Goal: Information Seeking & Learning: Learn about a topic

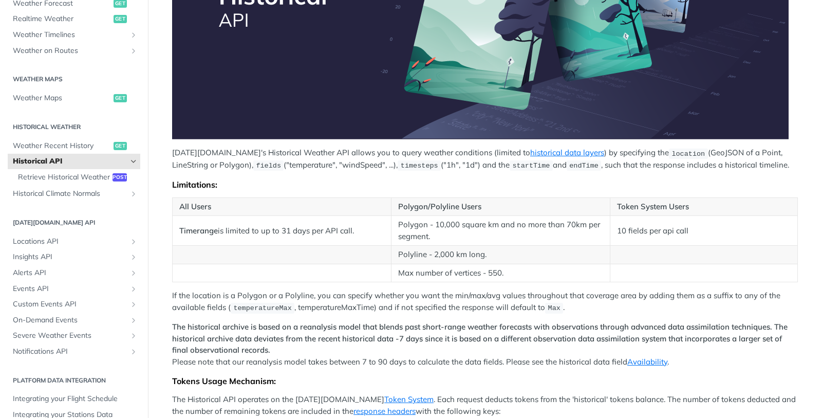
scroll to position [247, 0]
click at [78, 182] on span "Retrieve Historical Weather" at bounding box center [64, 177] width 92 height 10
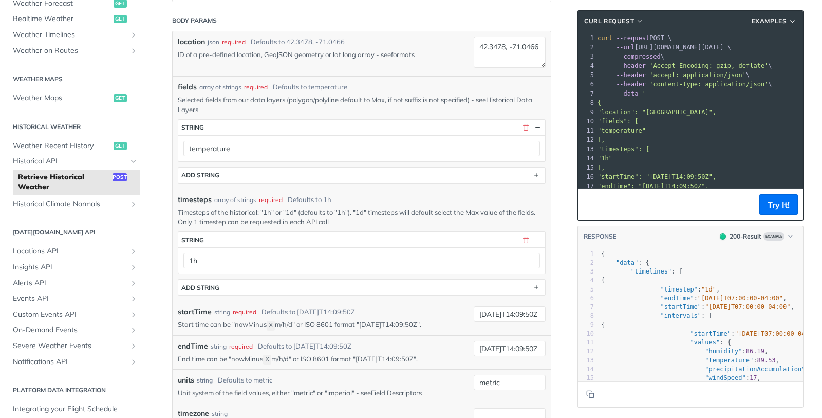
scroll to position [247, 0]
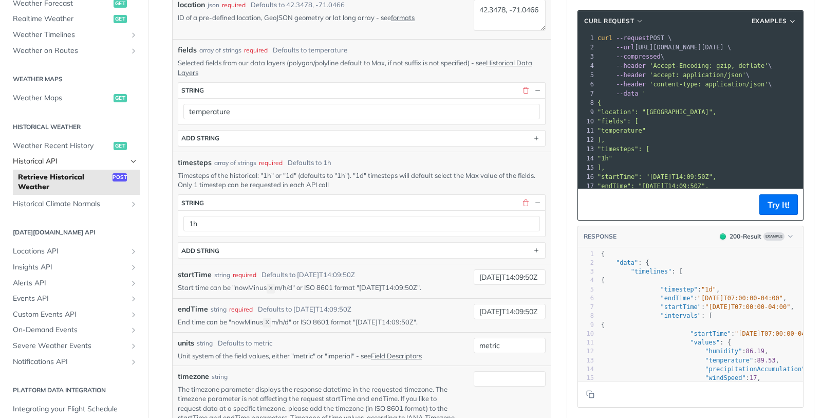
click at [60, 157] on span "Historical API" at bounding box center [70, 161] width 114 height 10
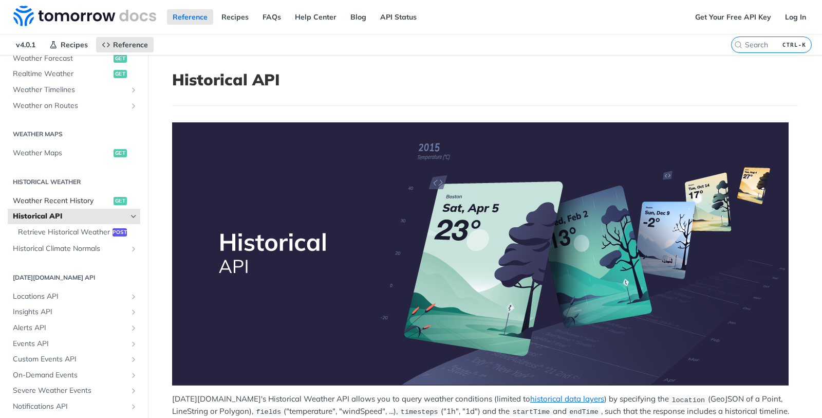
click at [82, 199] on span "Weather Recent History" at bounding box center [62, 201] width 98 height 10
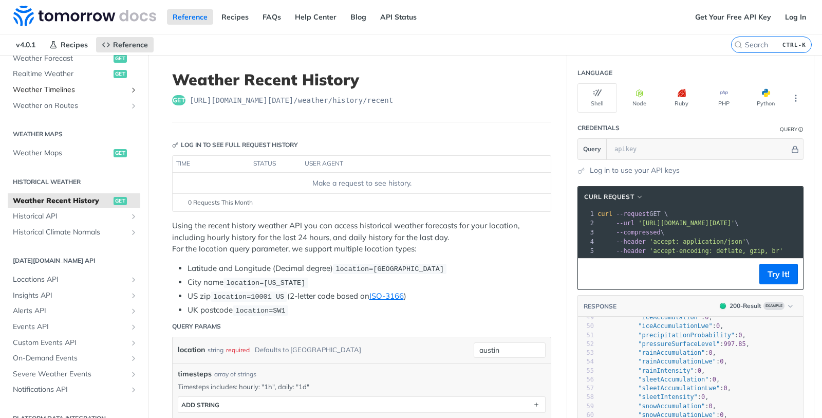
click at [74, 85] on span "Weather Timelines" at bounding box center [70, 90] width 114 height 10
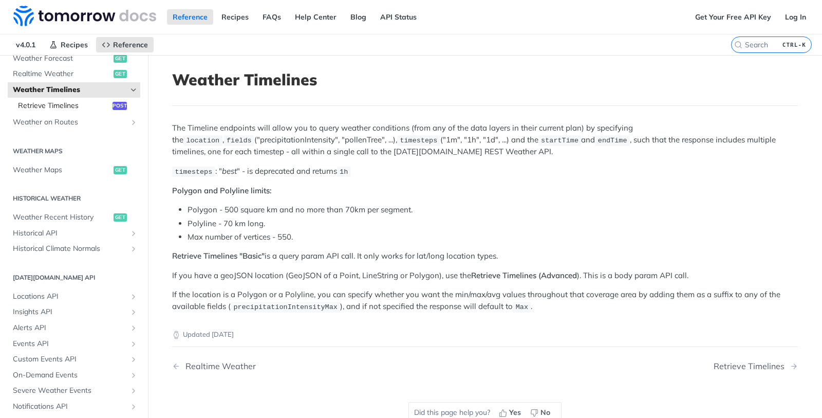
click at [74, 107] on span "Retrieve Timelines" at bounding box center [64, 106] width 92 height 10
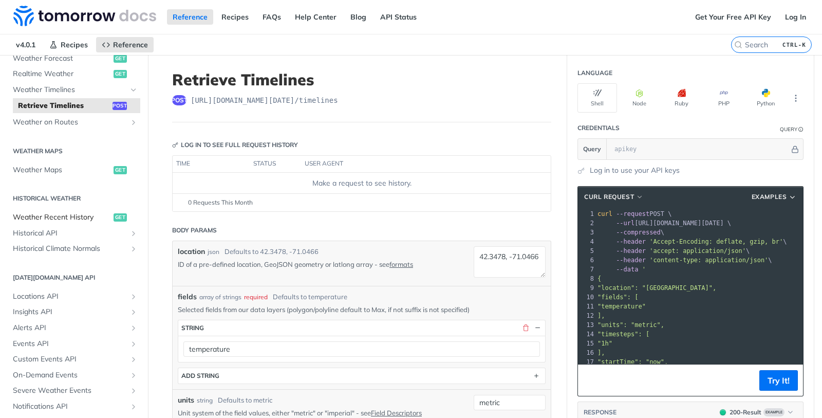
click at [72, 216] on span "Weather Recent History" at bounding box center [62, 217] width 98 height 10
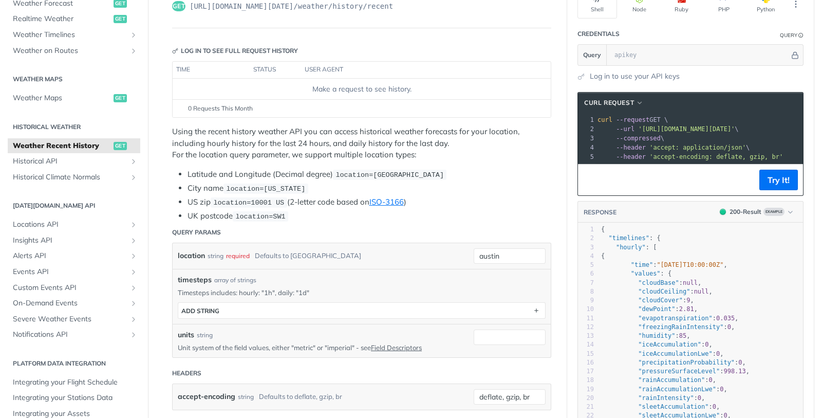
scroll to position [123, 0]
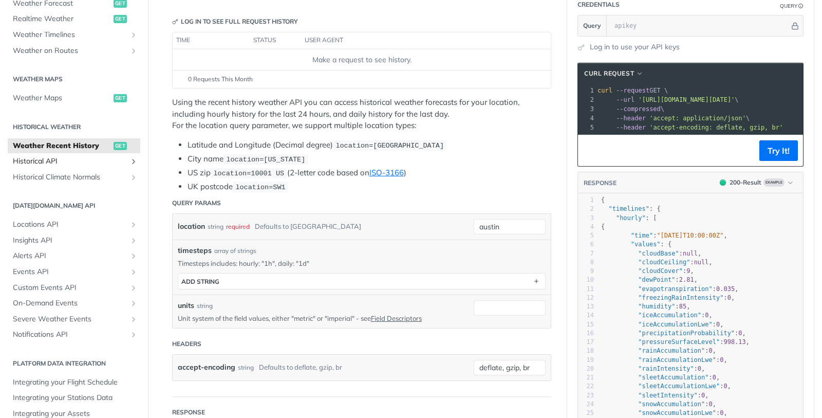
click at [49, 163] on span "Historical API" at bounding box center [70, 161] width 114 height 10
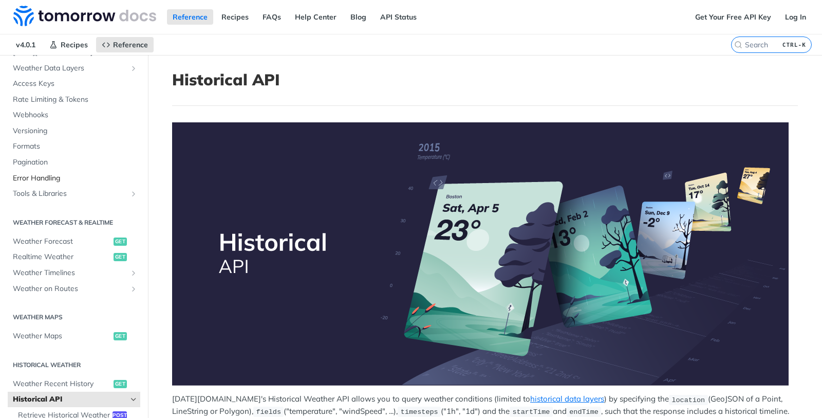
scroll to position [65, 0]
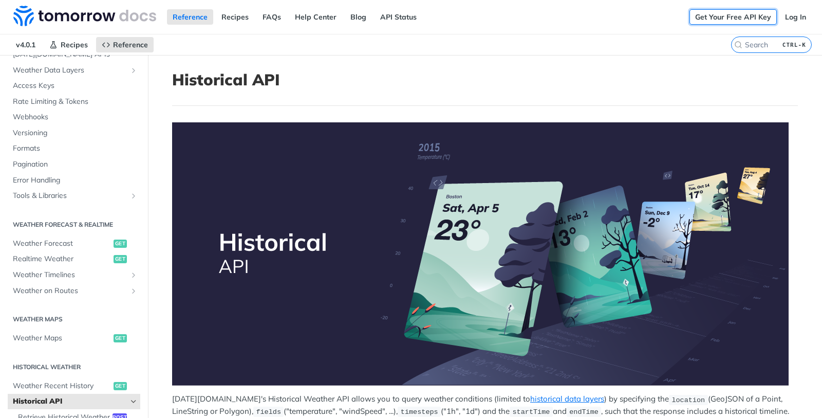
click at [731, 17] on link "Get Your Free API Key" at bounding box center [733, 16] width 87 height 15
